Goal: Obtain resource: Download file/media

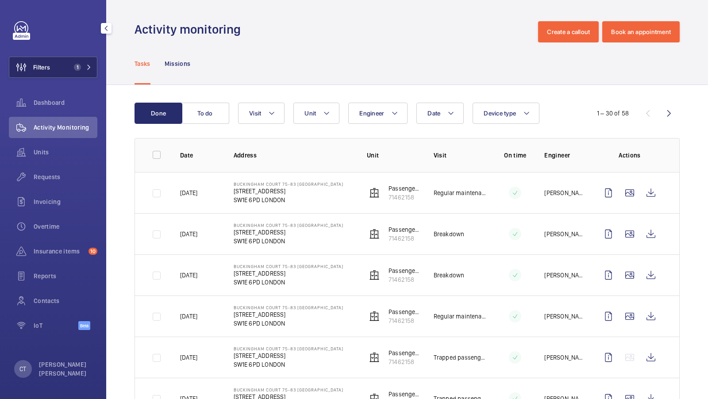
click at [73, 77] on button "Filters 1" at bounding box center [53, 67] width 89 height 21
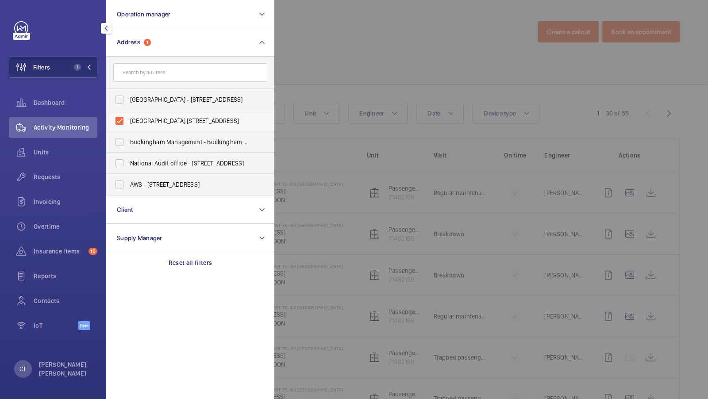
click at [161, 118] on span "[GEOGRAPHIC_DATA] [STREET_ADDRESS]" at bounding box center [191, 120] width 122 height 9
click at [128, 118] on input "[GEOGRAPHIC_DATA] [STREET_ADDRESS]" at bounding box center [120, 121] width 18 height 18
checkbox input "false"
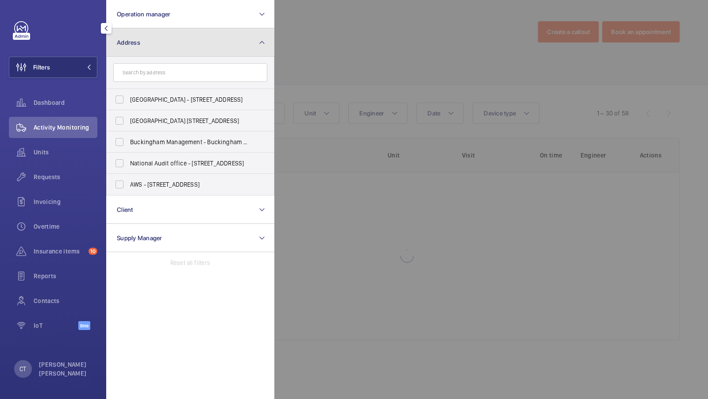
click at [197, 38] on button "Address" at bounding box center [190, 42] width 168 height 28
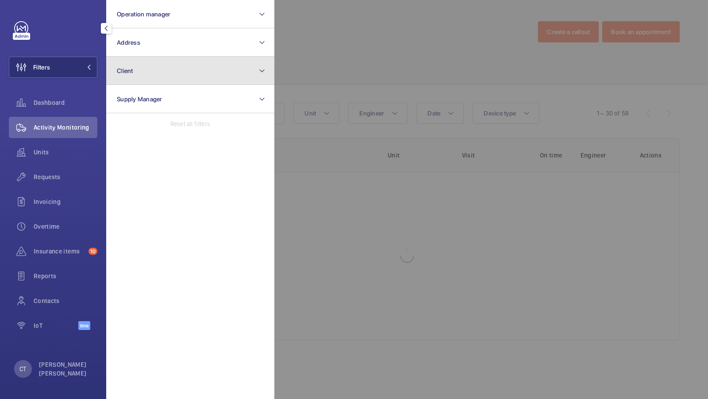
click at [182, 68] on button "Client" at bounding box center [190, 71] width 168 height 28
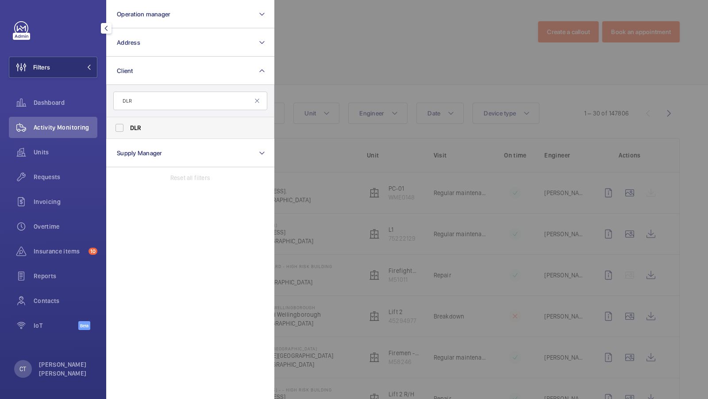
type input "DLR"
click at [134, 128] on span "DLR" at bounding box center [136, 127] width 12 height 7
click at [128, 128] on input "DLR" at bounding box center [120, 128] width 18 height 18
checkbox input "true"
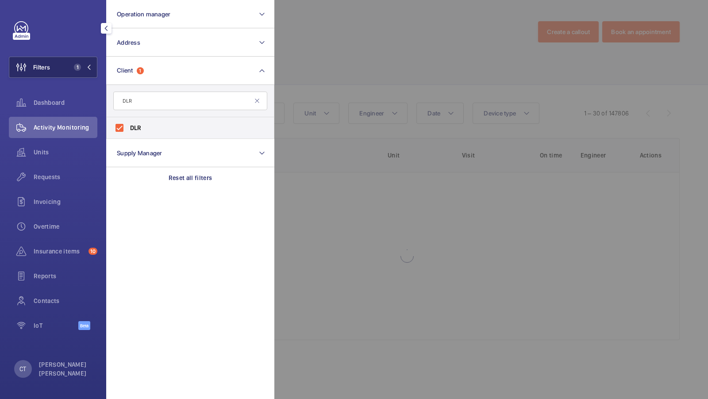
click at [85, 65] on span "1" at bounding box center [80, 67] width 21 height 7
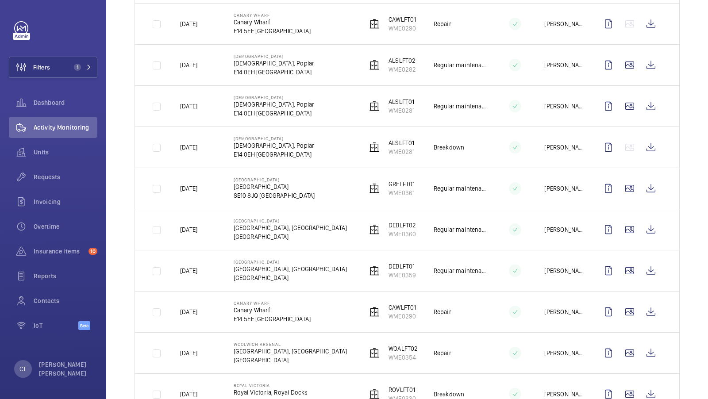
scroll to position [759, 0]
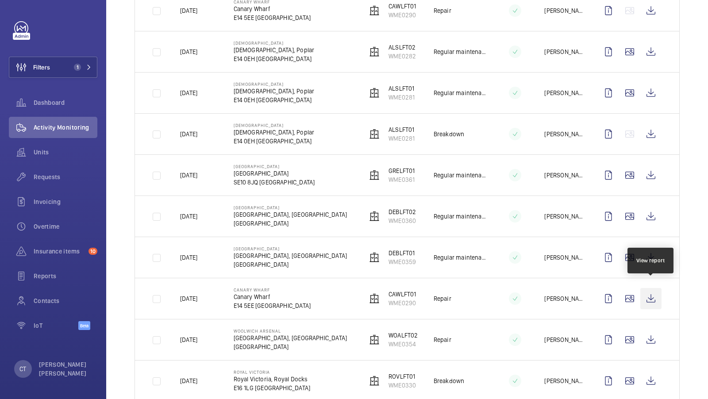
click at [649, 288] on wm-front-icon-button at bounding box center [650, 298] width 21 height 21
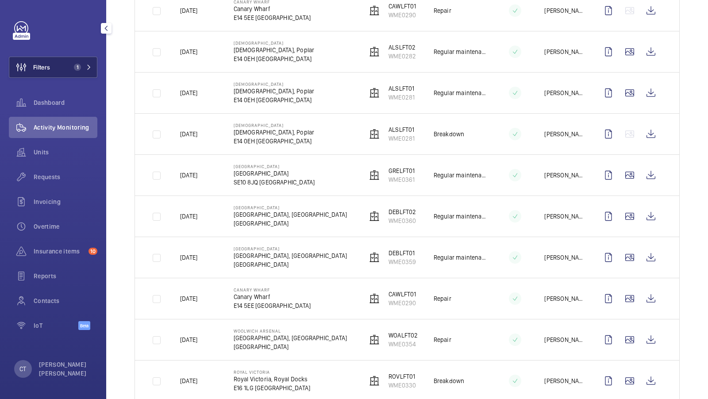
click at [58, 70] on button "Filters 1" at bounding box center [53, 67] width 89 height 21
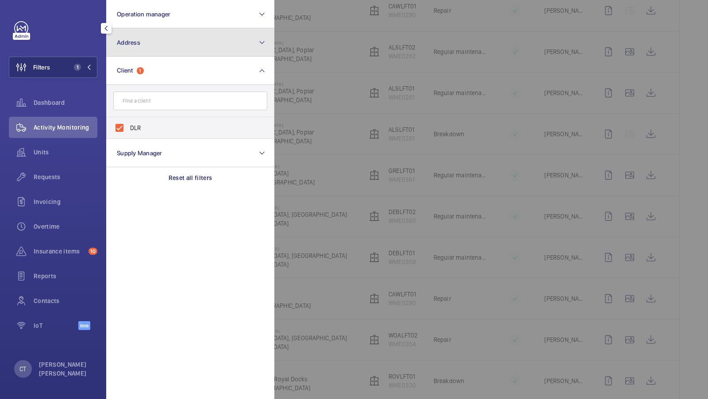
click at [175, 40] on button "Address" at bounding box center [190, 42] width 168 height 28
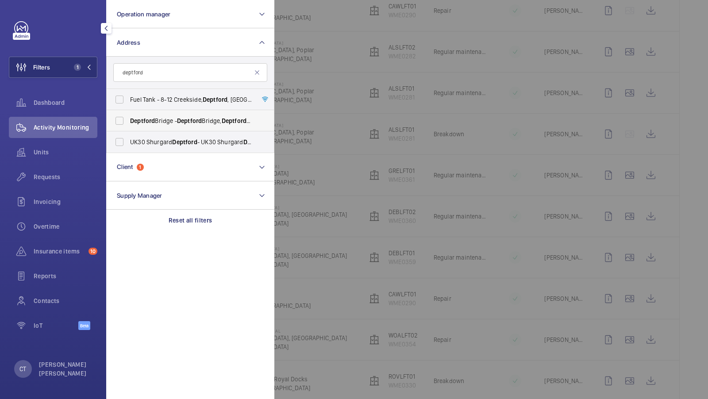
type input "deptford"
click at [159, 121] on span "Deptford [STREET_ADDRESS]" at bounding box center [191, 120] width 122 height 9
click at [128, 121] on input "Deptford [STREET_ADDRESS]" at bounding box center [120, 121] width 18 height 18
checkbox input "true"
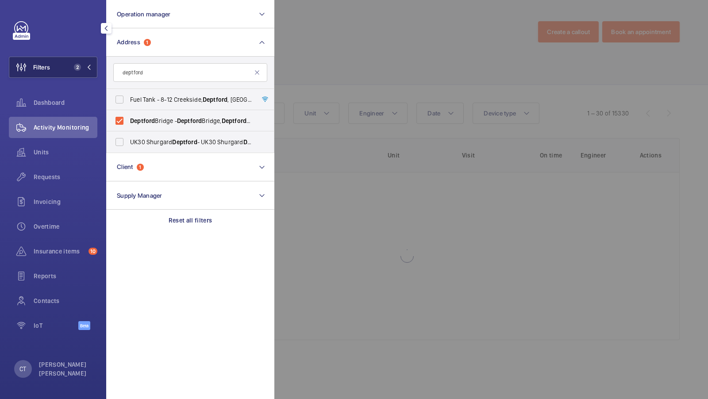
click at [78, 75] on button "Filters 2" at bounding box center [53, 67] width 89 height 21
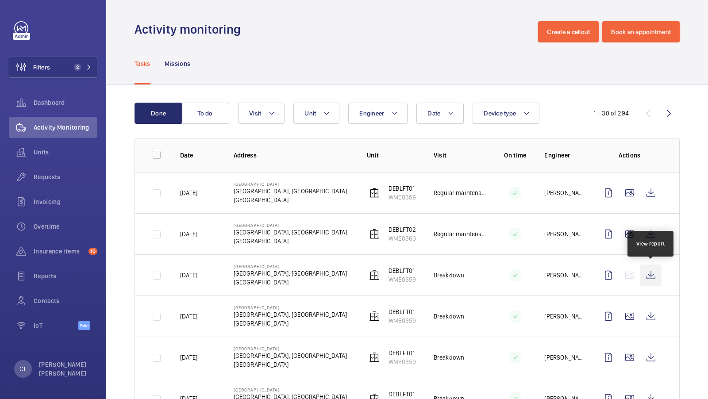
click at [648, 272] on wm-front-icon-button at bounding box center [650, 275] width 21 height 21
drag, startPoint x: 62, startPoint y: 179, endPoint x: 74, endPoint y: 178, distance: 11.5
click at [62, 179] on span "Requests" at bounding box center [66, 177] width 64 height 9
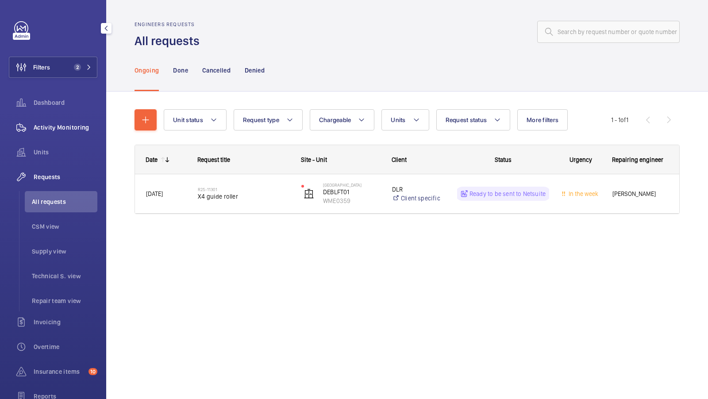
click at [55, 121] on div "Activity Monitoring" at bounding box center [53, 127] width 89 height 21
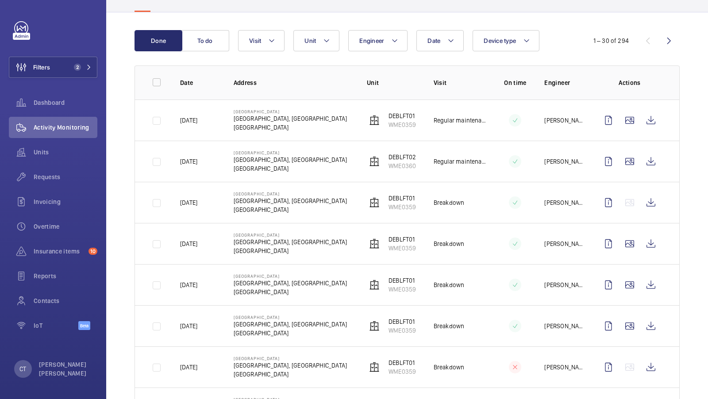
scroll to position [73, 0]
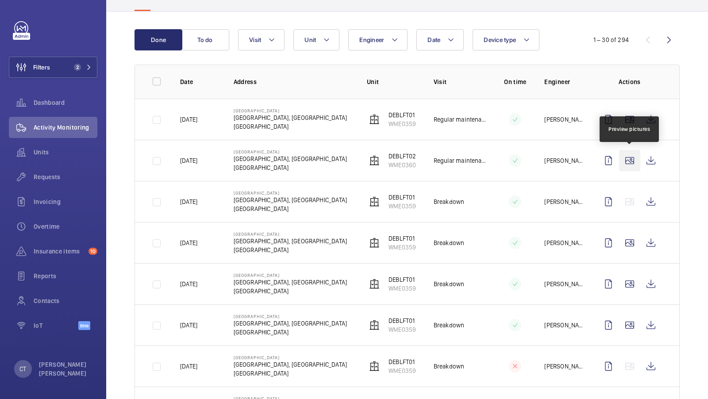
click at [628, 161] on wm-front-icon-button at bounding box center [629, 160] width 21 height 21
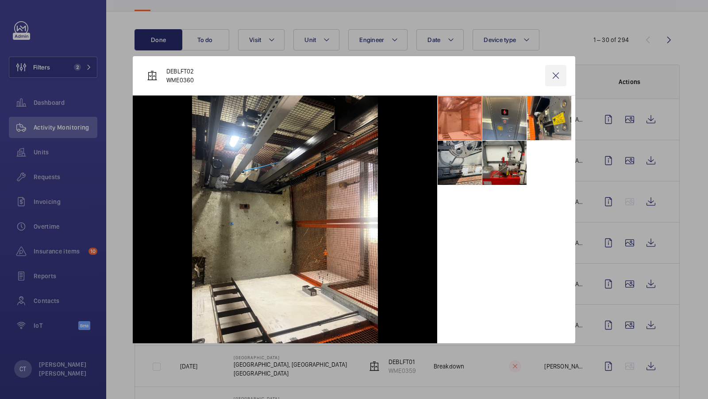
click at [554, 77] on wm-front-icon-button at bounding box center [555, 75] width 21 height 21
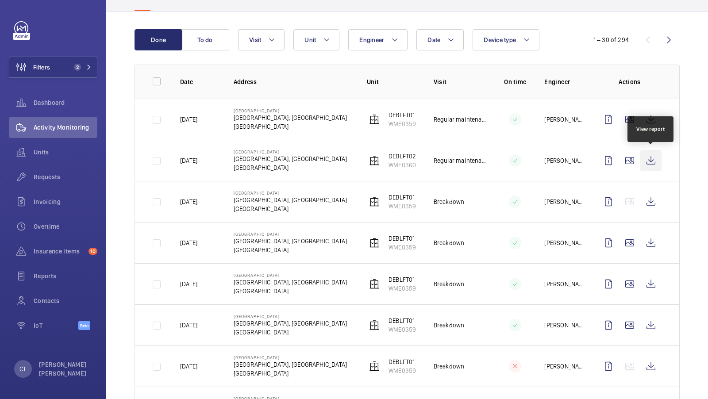
click at [652, 161] on wm-front-icon-button at bounding box center [650, 160] width 21 height 21
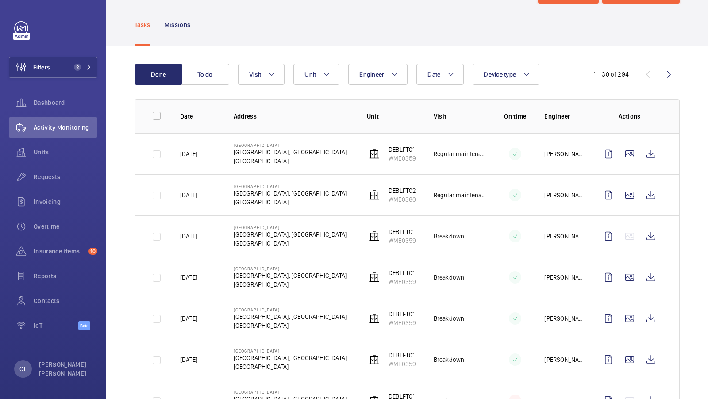
scroll to position [31, 0]
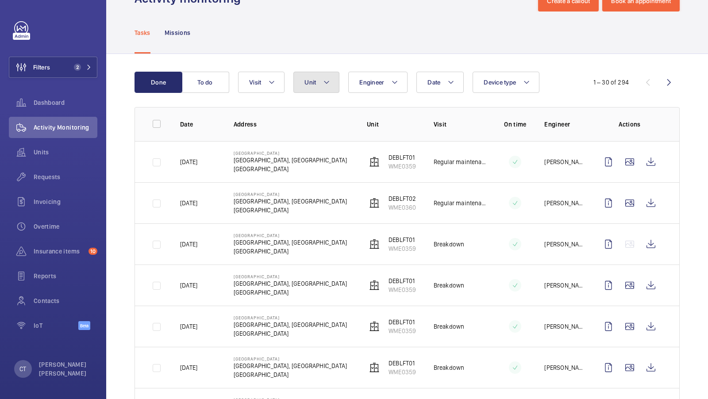
click at [318, 75] on button "Unit" at bounding box center [316, 82] width 46 height 21
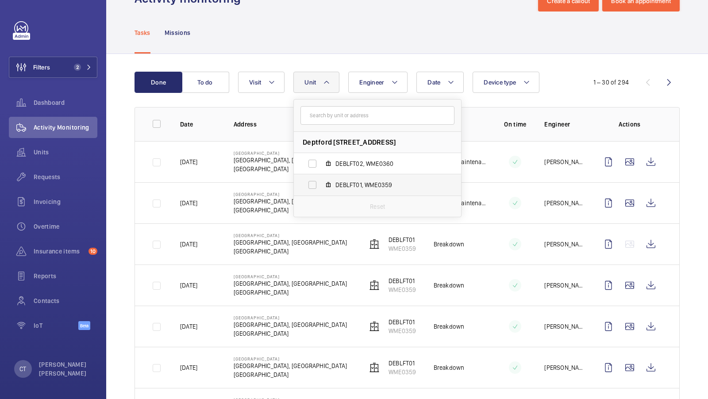
click at [363, 191] on label "DEBLFT01, WME0359" at bounding box center [370, 184] width 153 height 21
click at [321, 191] on input "DEBLFT01, WME0359" at bounding box center [313, 185] width 18 height 18
checkbox input "true"
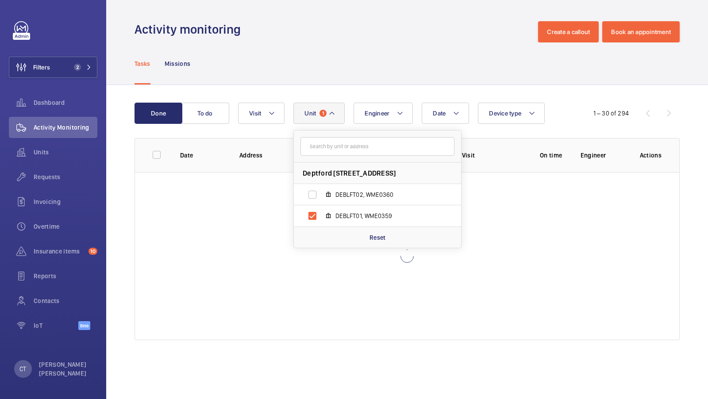
click at [416, 70] on div "Tasks Missions" at bounding box center [407, 63] width 545 height 42
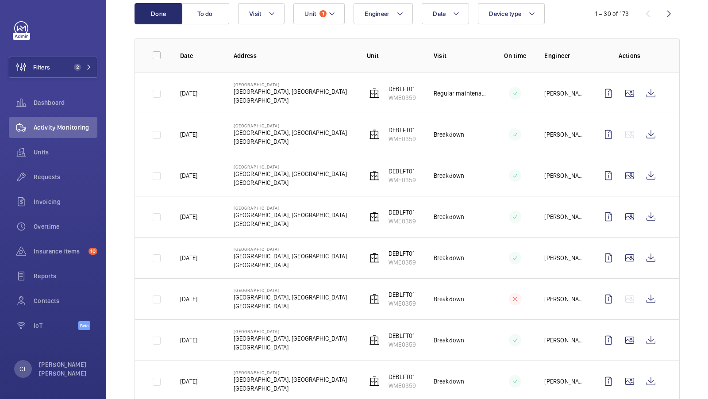
scroll to position [87, 0]
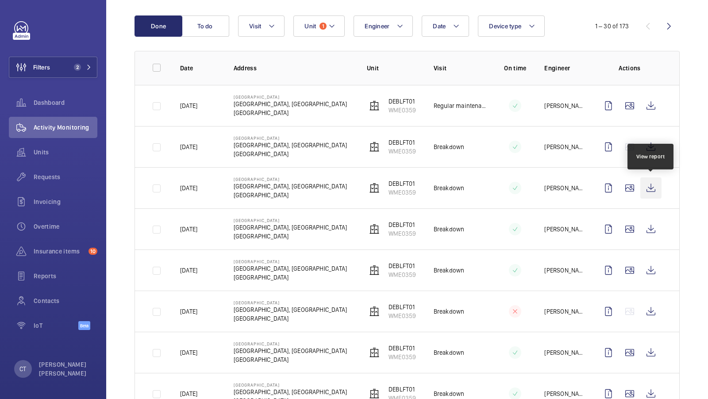
click at [658, 188] on wm-front-icon-button at bounding box center [650, 187] width 21 height 21
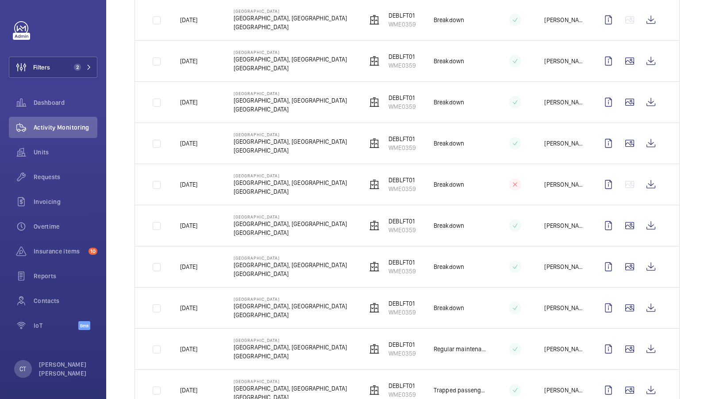
scroll to position [219, 0]
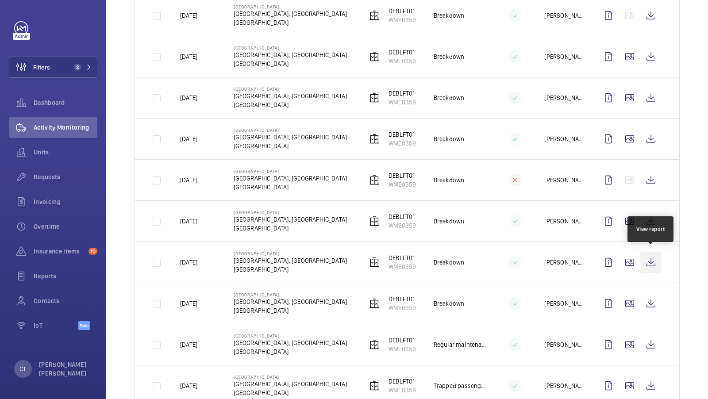
click at [652, 263] on wm-front-icon-button at bounding box center [650, 262] width 21 height 21
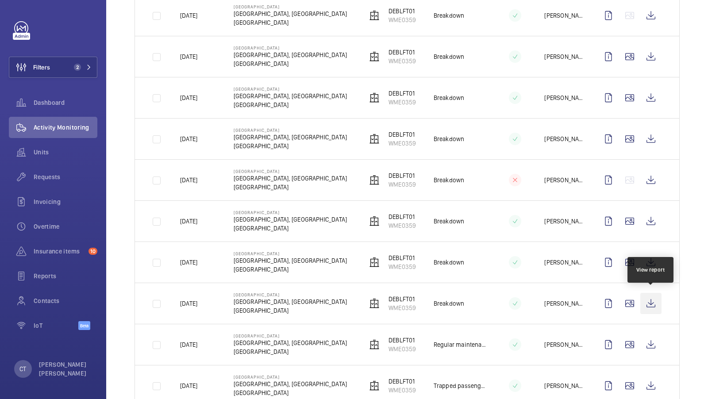
click at [654, 304] on wm-front-icon-button at bounding box center [650, 303] width 21 height 21
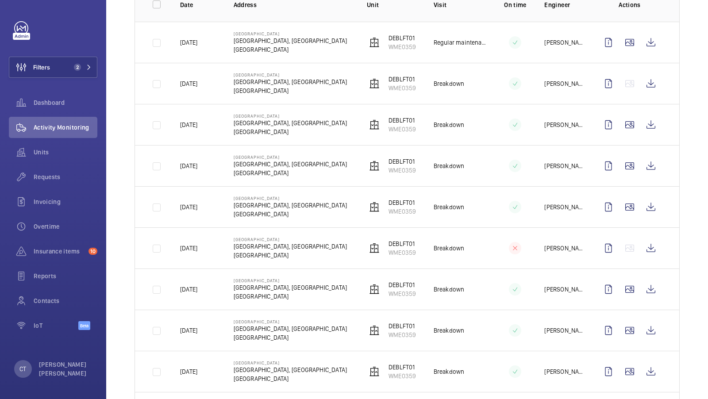
scroll to position [151, 0]
click at [653, 83] on wm-front-icon-button at bounding box center [650, 82] width 21 height 21
click at [646, 125] on wm-front-icon-button at bounding box center [650, 123] width 21 height 21
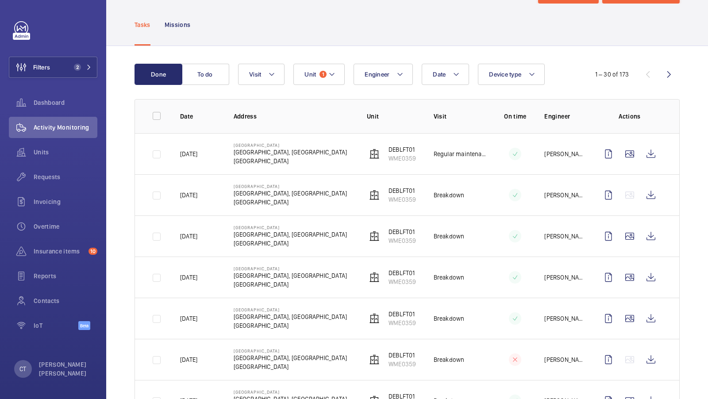
scroll to position [0, 0]
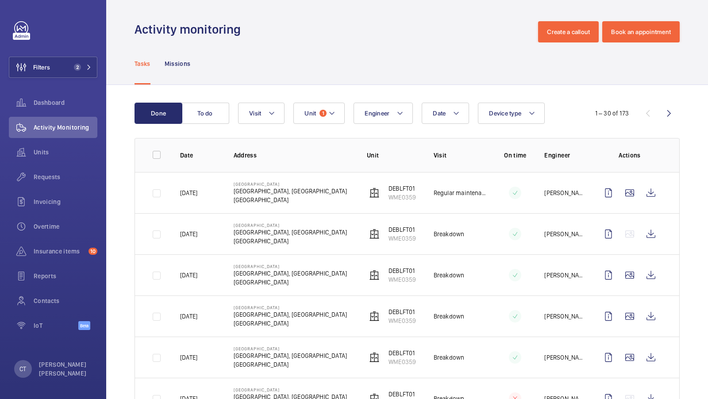
click at [66, 69] on button "Filters 2" at bounding box center [53, 67] width 89 height 21
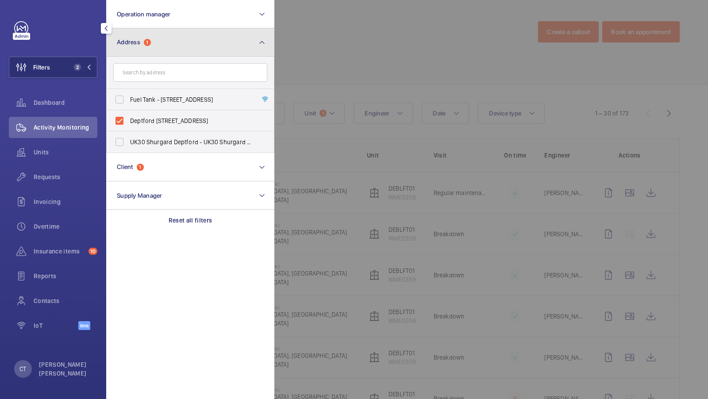
click at [274, 49] on button "Address 1" at bounding box center [190, 42] width 168 height 28
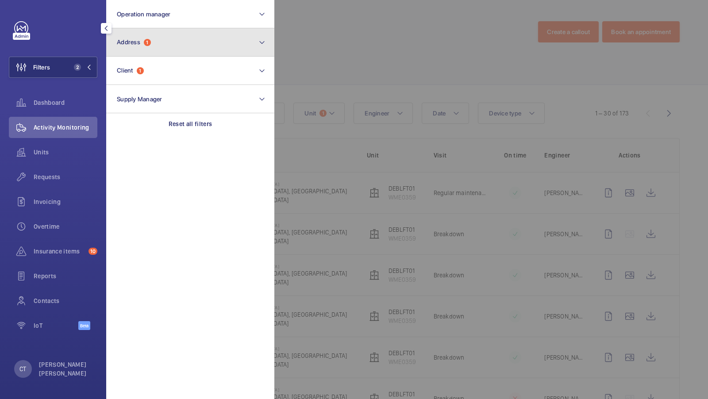
click at [235, 49] on button "Address 1" at bounding box center [190, 42] width 168 height 28
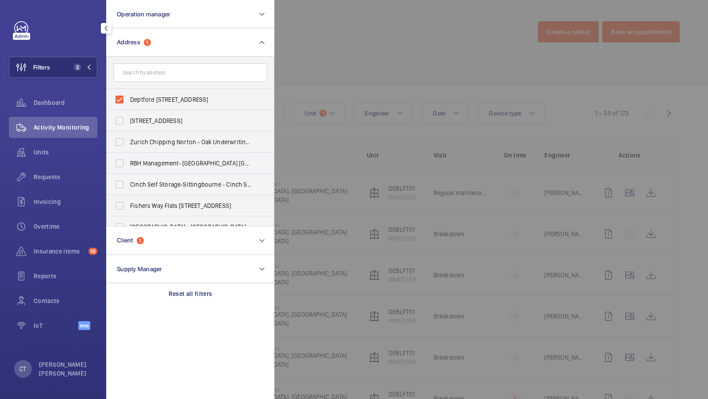
click at [184, 88] on form at bounding box center [190, 73] width 167 height 32
click at [180, 103] on span "Deptford [STREET_ADDRESS]" at bounding box center [191, 99] width 122 height 9
click at [128, 103] on input "Deptford [STREET_ADDRESS]" at bounding box center [120, 100] width 18 height 18
checkbox input "false"
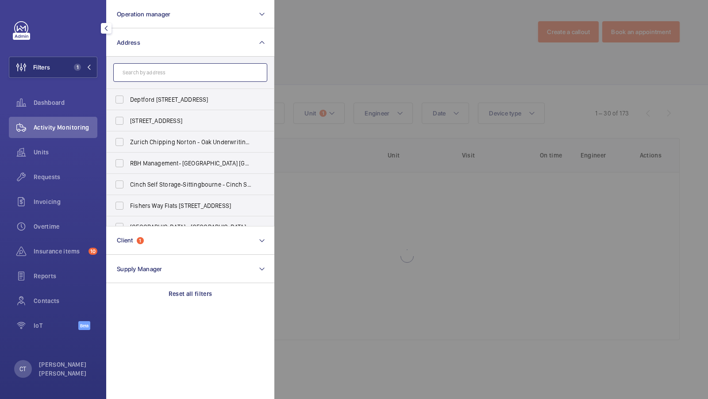
click at [180, 65] on input "text" at bounding box center [190, 72] width 154 height 19
type input "j"
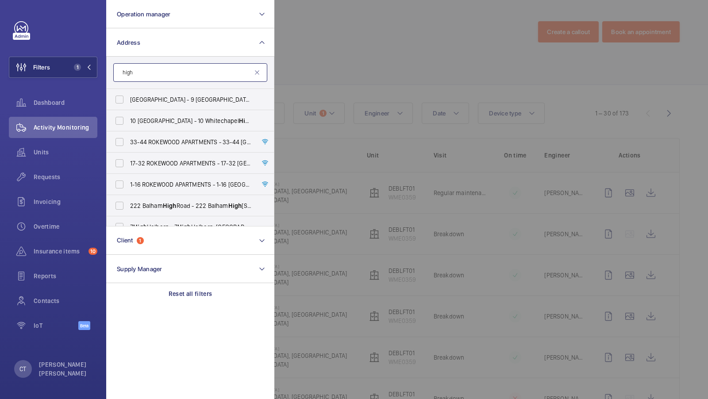
type input "high"
click at [258, 73] on mat-icon at bounding box center [257, 72] width 7 height 7
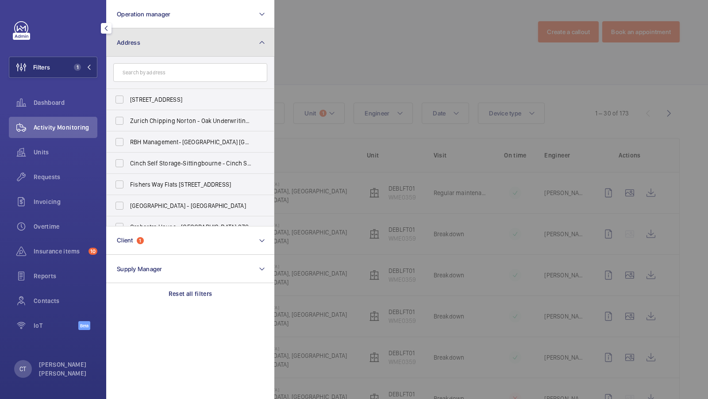
click at [200, 39] on button "Address" at bounding box center [190, 42] width 168 height 28
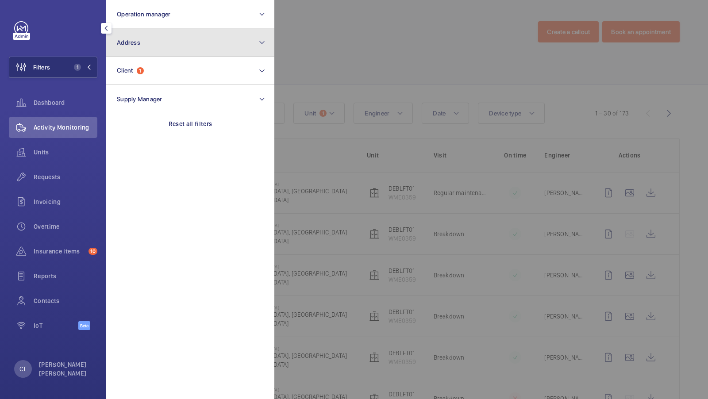
click at [162, 52] on button "Address" at bounding box center [190, 42] width 168 height 28
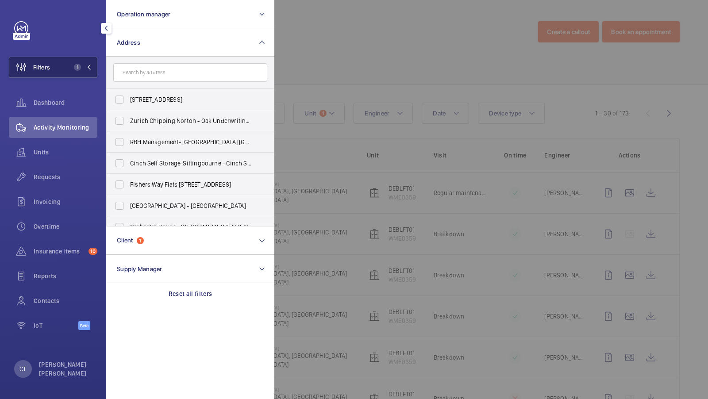
click at [75, 71] on button "Filters 1" at bounding box center [53, 67] width 89 height 21
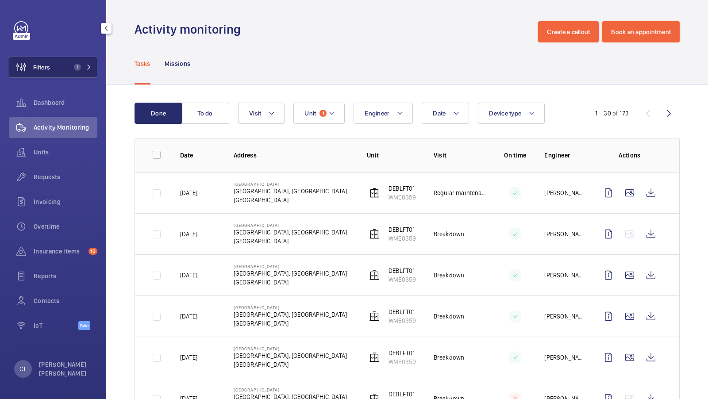
click at [73, 67] on span "1" at bounding box center [75, 67] width 11 height 7
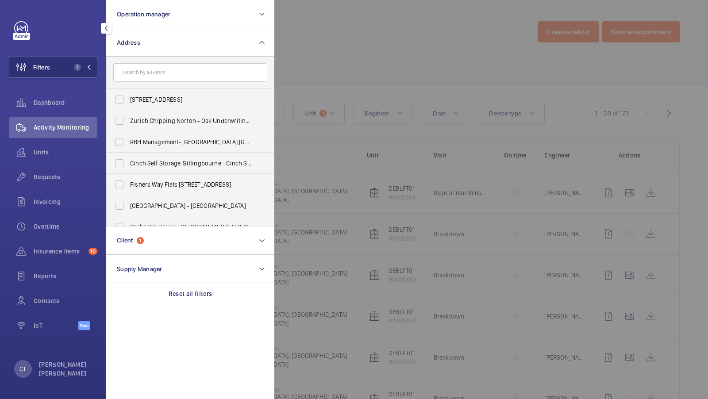
click at [421, 95] on div at bounding box center [628, 199] width 708 height 399
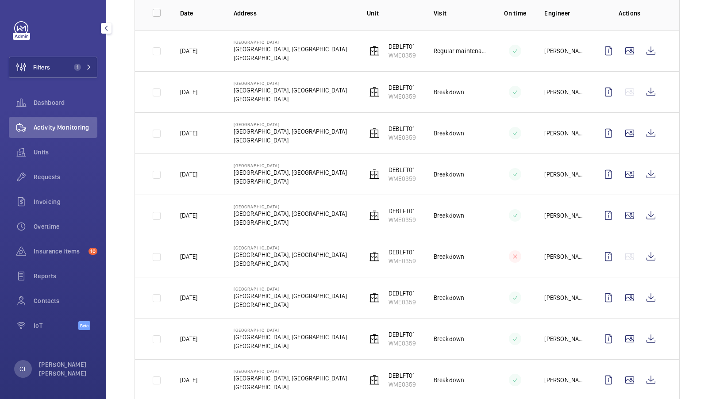
scroll to position [142, 0]
click at [59, 169] on div "Requests" at bounding box center [53, 176] width 89 height 21
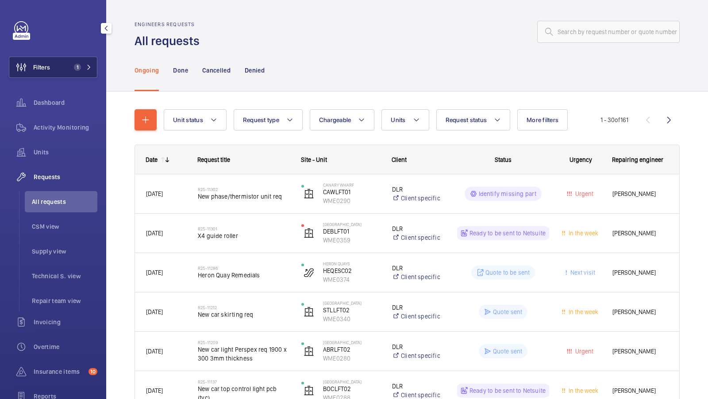
click at [77, 62] on button "Filters 1" at bounding box center [53, 67] width 89 height 21
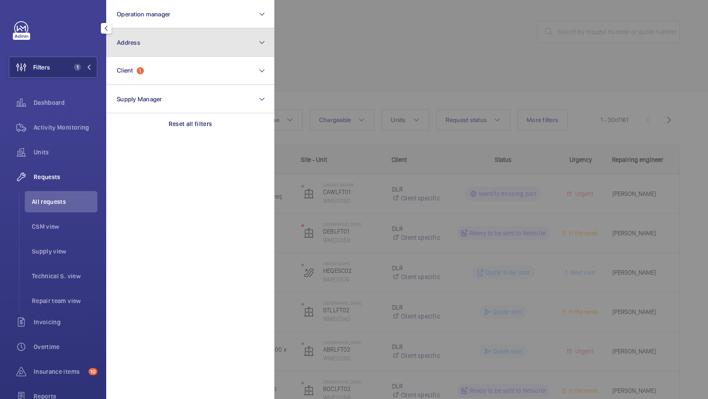
click at [171, 54] on button "Address" at bounding box center [190, 42] width 168 height 28
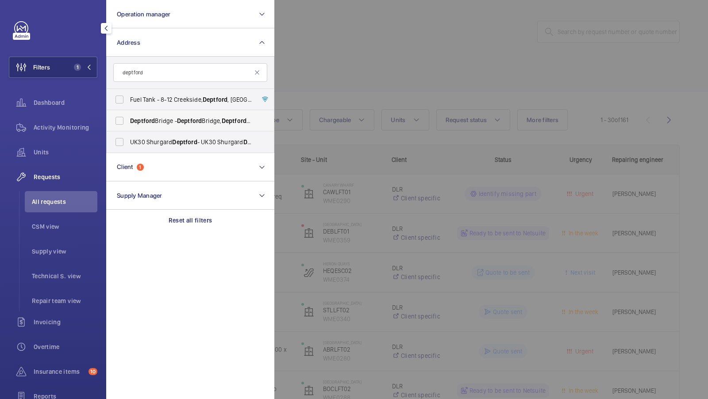
type input "deptford"
click at [158, 116] on span "Deptford [STREET_ADDRESS]" at bounding box center [191, 120] width 122 height 9
click at [128, 116] on input "Deptford [STREET_ADDRESS]" at bounding box center [120, 121] width 18 height 18
checkbox input "true"
click at [84, 72] on button "Filters 2" at bounding box center [53, 67] width 89 height 21
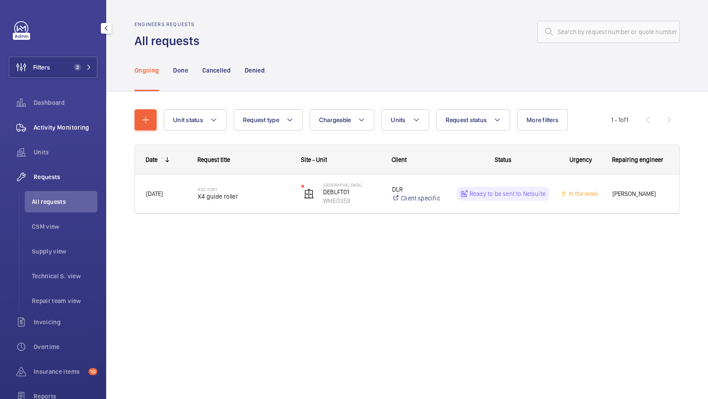
click at [88, 133] on div "Activity Monitoring" at bounding box center [53, 127] width 89 height 21
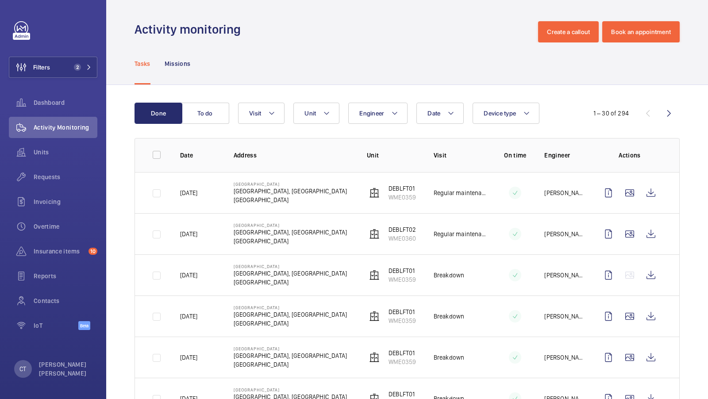
scroll to position [78, 0]
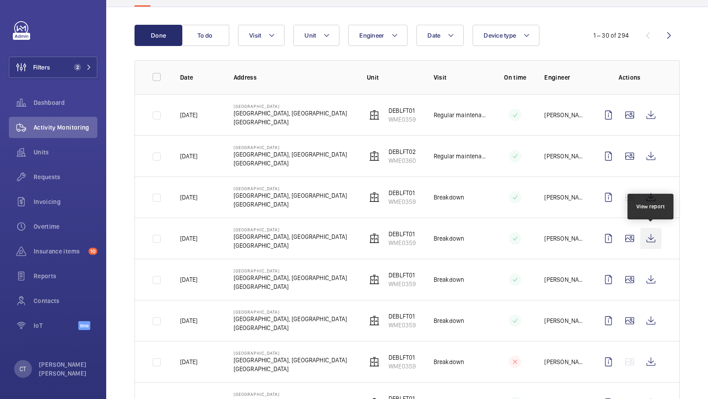
click at [654, 238] on wm-front-icon-button at bounding box center [650, 238] width 21 height 21
click at [394, 109] on p "DEBLFT01" at bounding box center [402, 110] width 27 height 9
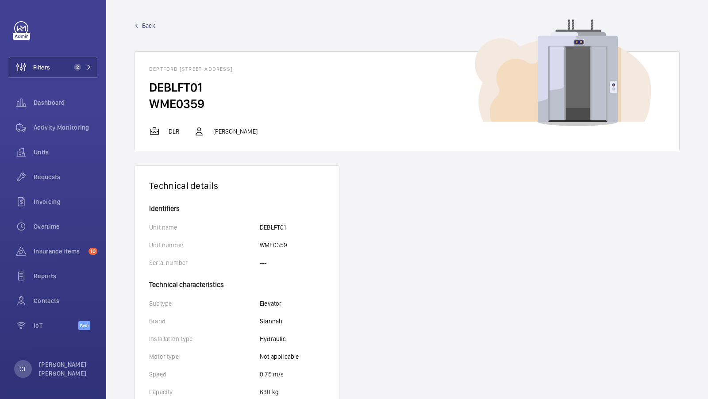
click at [146, 25] on span "Back" at bounding box center [148, 25] width 13 height 9
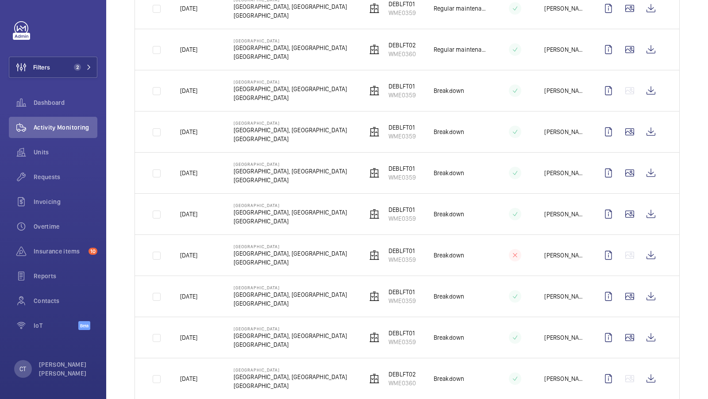
scroll to position [188, 0]
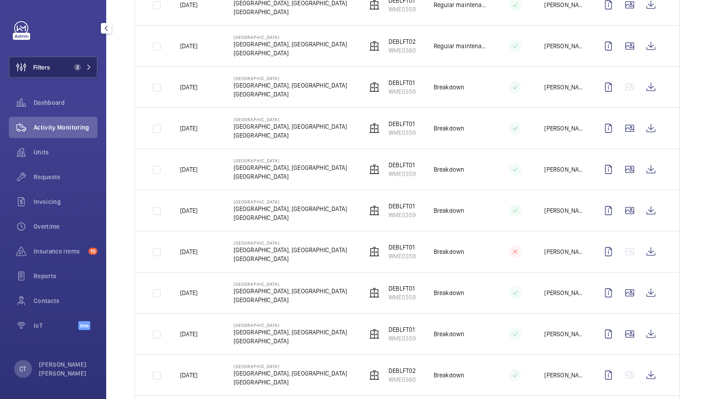
click at [85, 60] on button "Filters 2" at bounding box center [53, 67] width 89 height 21
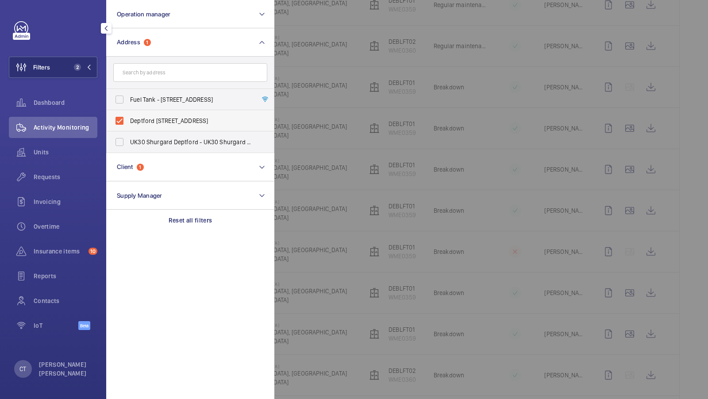
click at [160, 115] on label "Deptford [STREET_ADDRESS]" at bounding box center [184, 120] width 154 height 21
click at [128, 115] on input "Deptford [STREET_ADDRESS]" at bounding box center [120, 121] width 18 height 18
checkbox input "false"
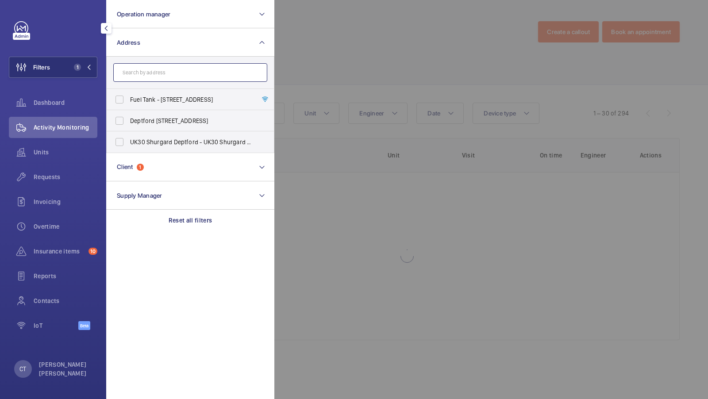
drag, startPoint x: 158, startPoint y: 76, endPoint x: 158, endPoint y: 65, distance: 10.6
click at [158, 75] on input "text" at bounding box center [190, 72] width 154 height 19
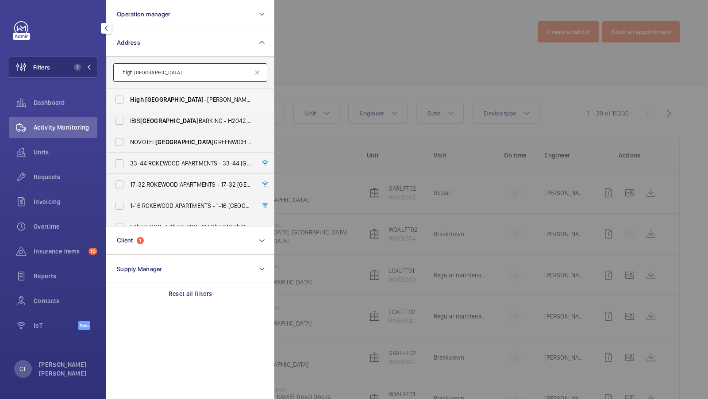
type input "high [GEOGRAPHIC_DATA]"
click at [155, 99] on span "[GEOGRAPHIC_DATA]" at bounding box center [174, 99] width 58 height 7
click at [128, 99] on input "High [GEOGRAPHIC_DATA] - [GEOGRAPHIC_DATA] 5NP" at bounding box center [120, 100] width 18 height 18
checkbox input "true"
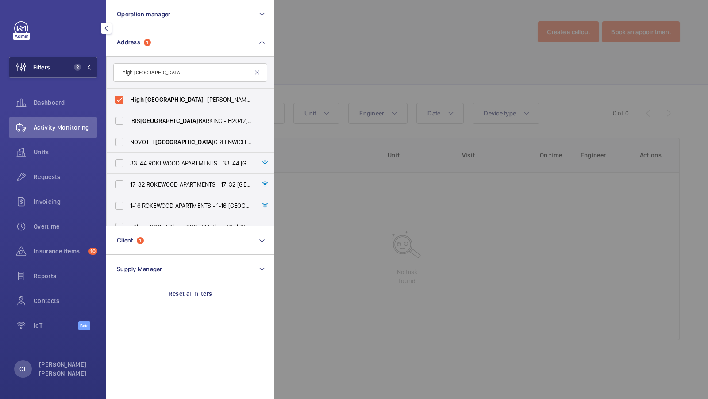
click at [88, 76] on button "Filters 2" at bounding box center [53, 67] width 89 height 21
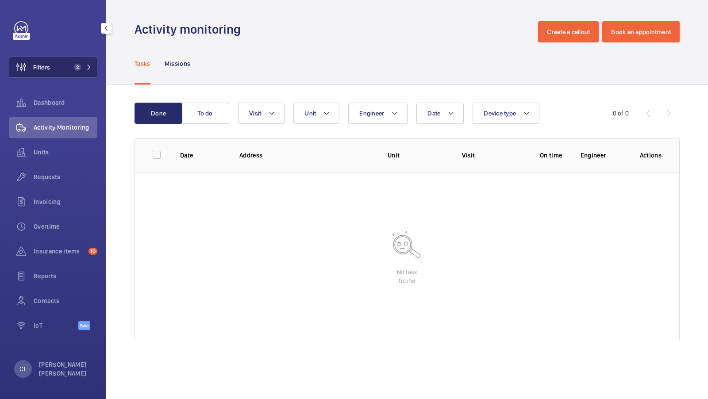
click at [53, 59] on button "Filters 2" at bounding box center [53, 67] width 89 height 21
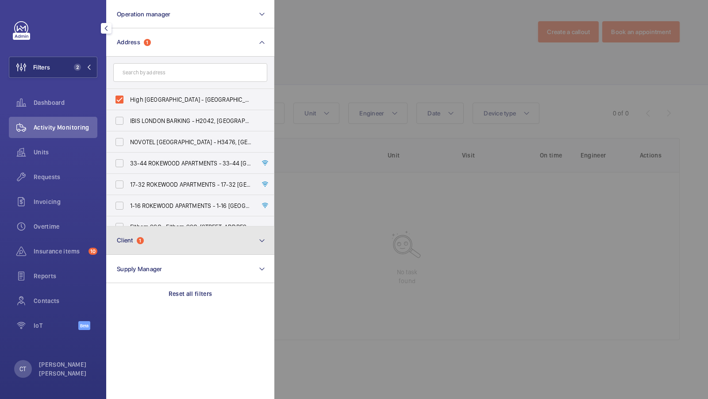
click at [156, 236] on button "Client 1" at bounding box center [190, 241] width 168 height 28
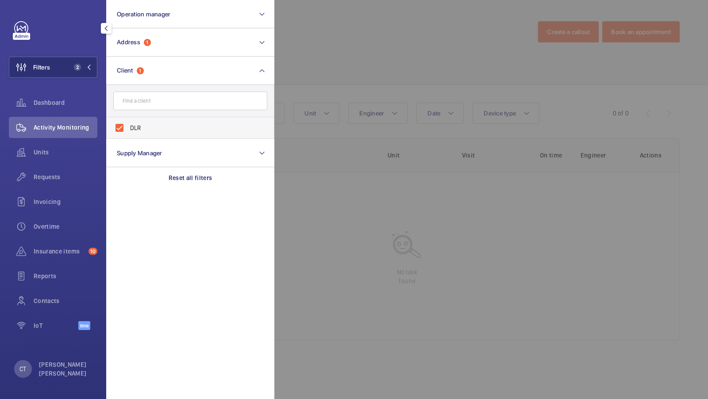
click at [133, 125] on span "DLR" at bounding box center [191, 127] width 122 height 9
click at [128, 125] on input "DLR" at bounding box center [120, 128] width 18 height 18
checkbox input "false"
click at [77, 62] on button "Filters 1" at bounding box center [53, 67] width 89 height 21
